Goal: Task Accomplishment & Management: Use online tool/utility

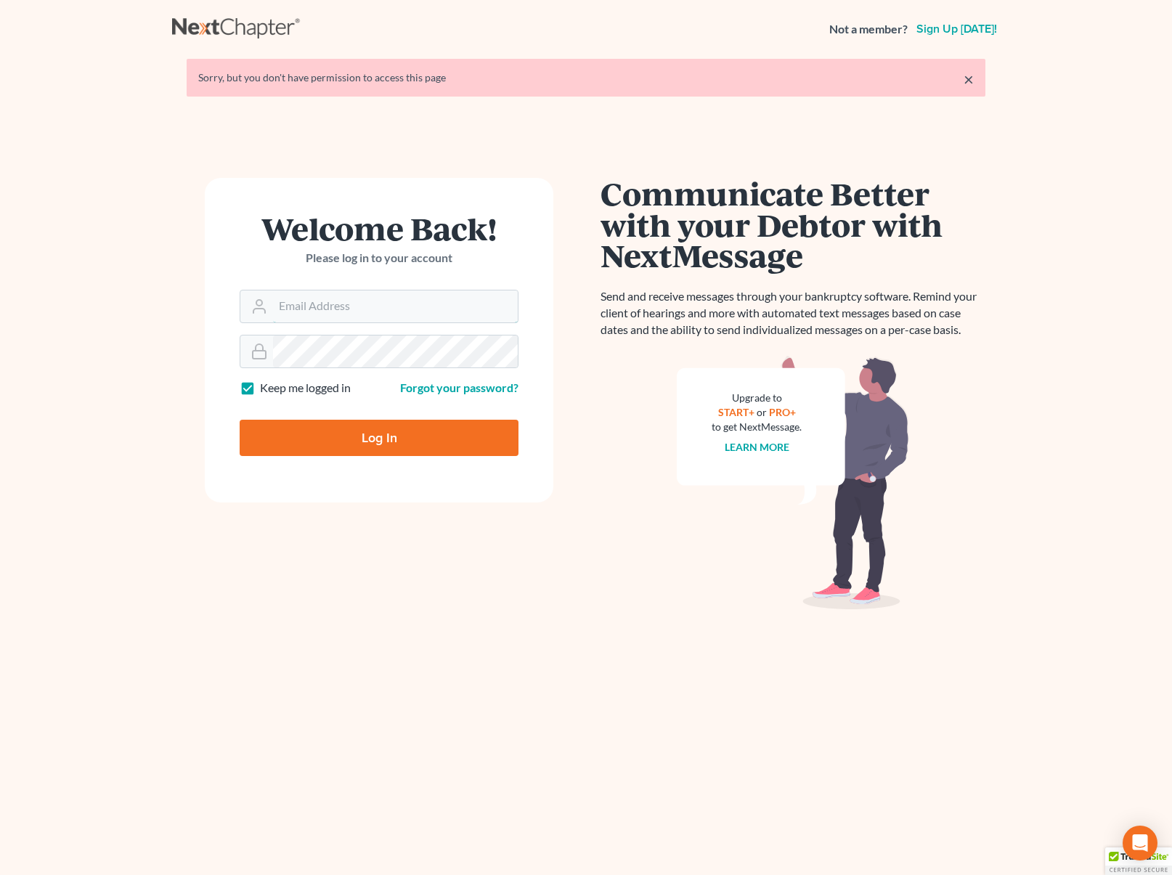
type input "[EMAIL_ADDRESS][DOMAIN_NAME]"
click at [419, 447] on input "Log In" at bounding box center [379, 438] width 279 height 36
type input "Thinking..."
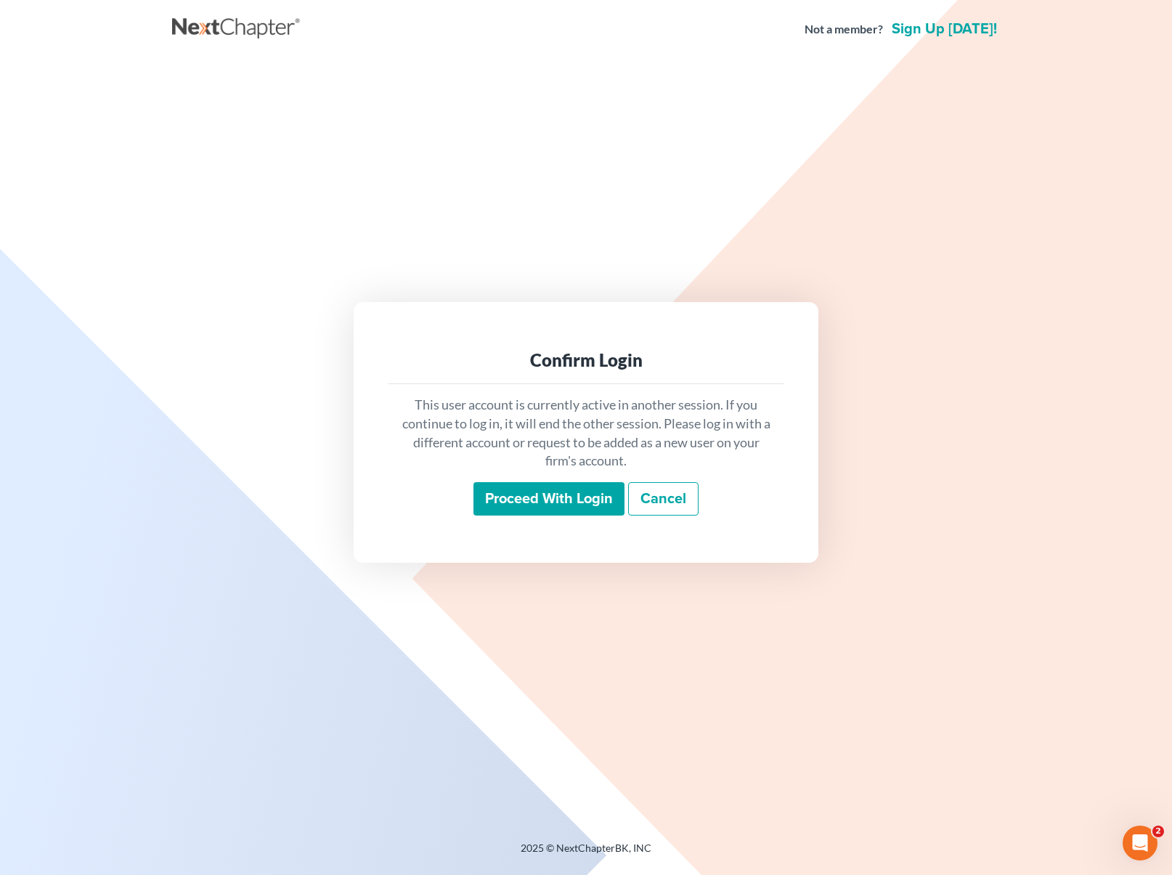
click at [526, 503] on input "Proceed with login" at bounding box center [549, 498] width 151 height 33
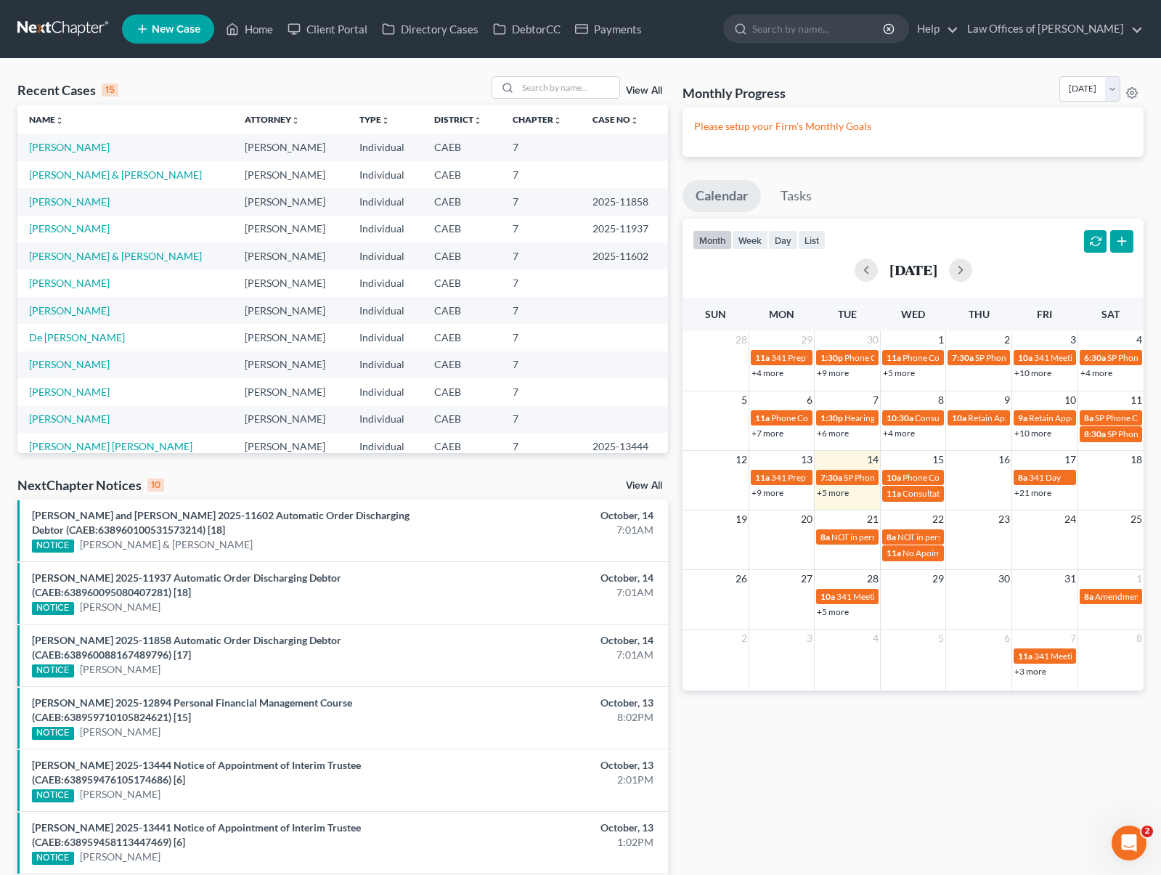
click at [832, 494] on link "+5 more" at bounding box center [833, 492] width 32 height 11
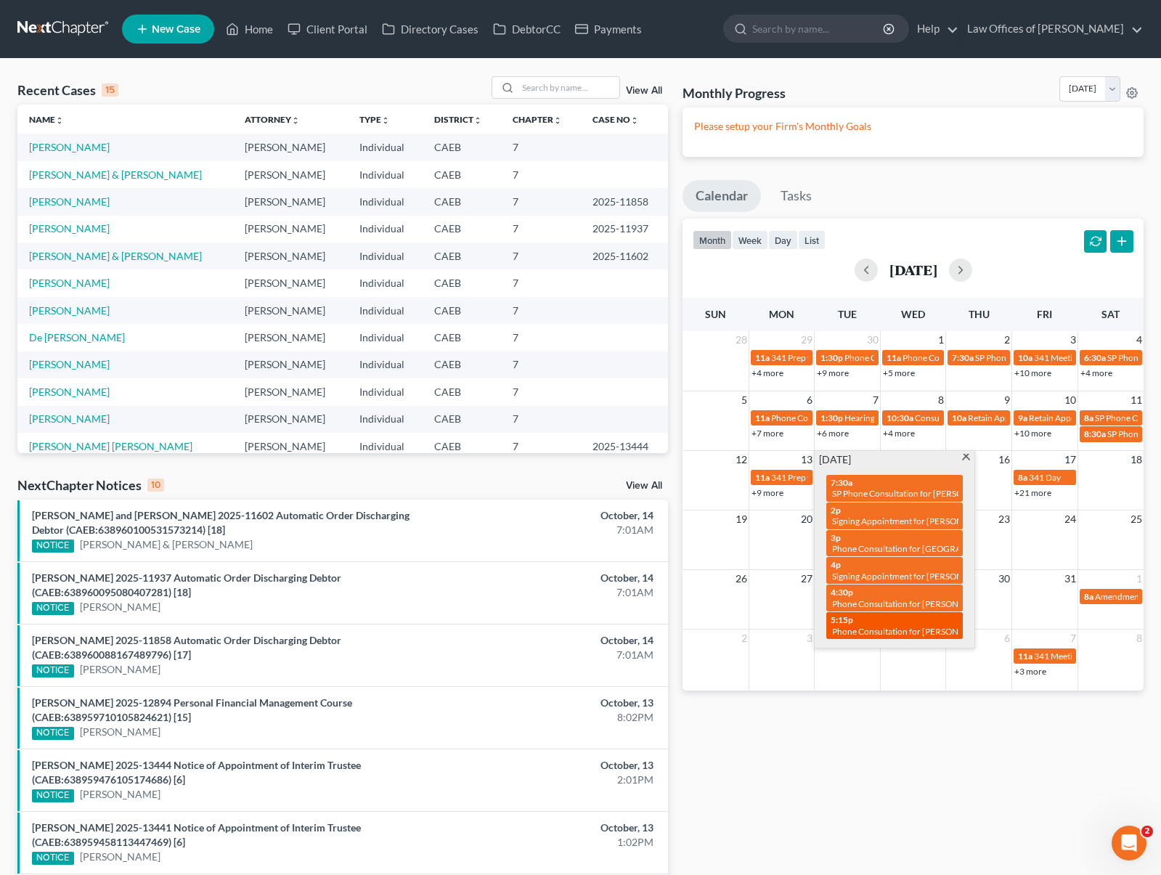
click at [848, 625] on span "5:15p" at bounding box center [842, 619] width 23 height 11
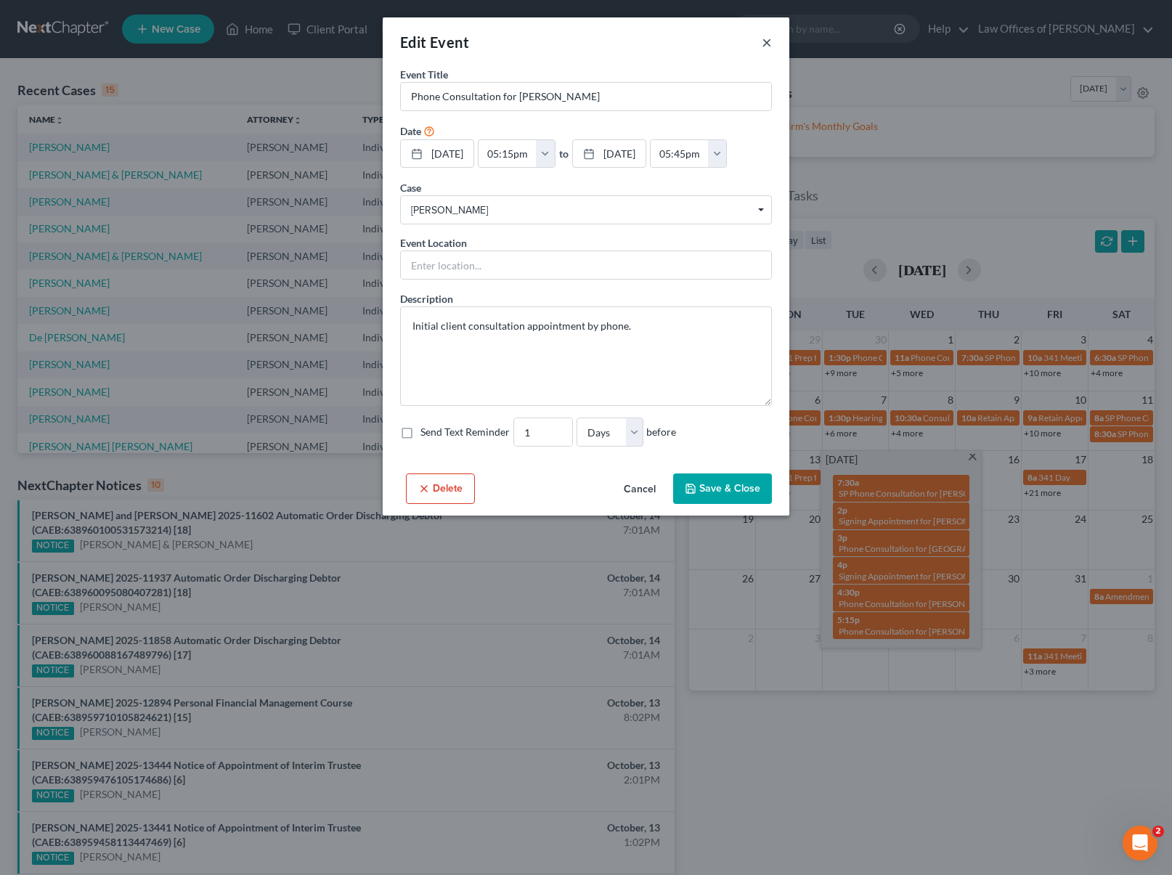
click at [764, 41] on button "×" at bounding box center [767, 41] width 10 height 17
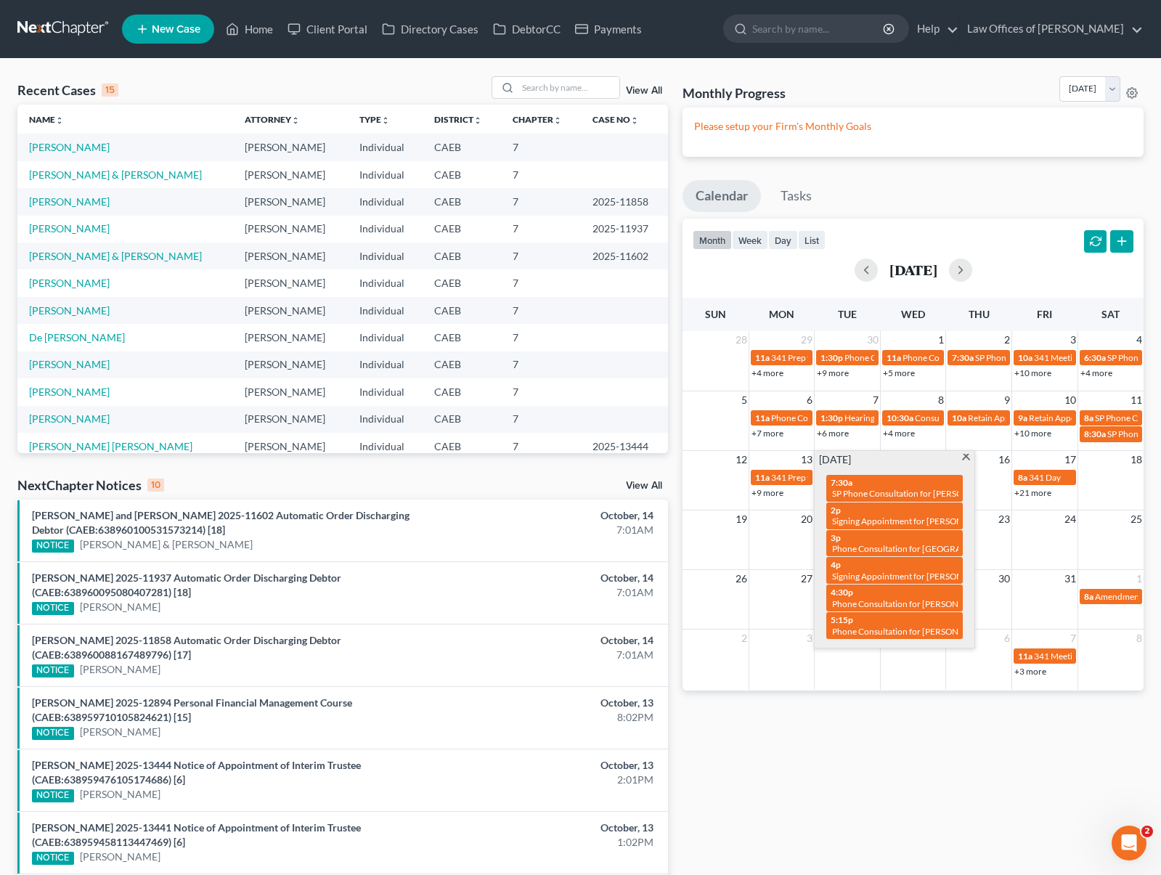
click at [965, 457] on span at bounding box center [966, 458] width 11 height 9
